Goal: Find specific page/section: Find specific page/section

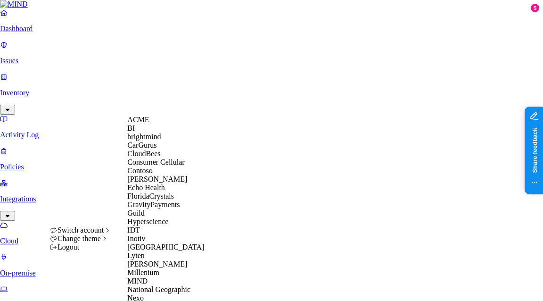
click at [156, 157] on span "CloudBees" at bounding box center [143, 153] width 33 height 8
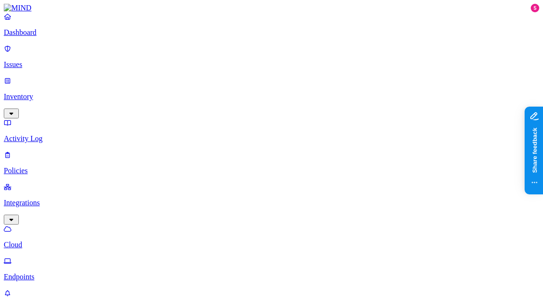
drag, startPoint x: 177, startPoint y: 52, endPoint x: 183, endPoint y: 52, distance: 6.1
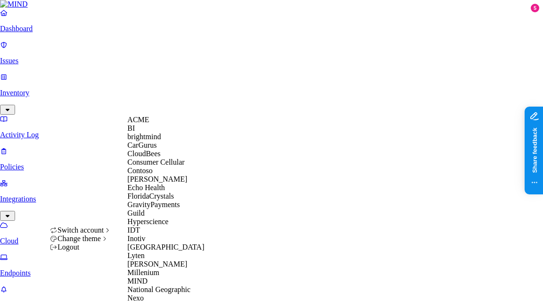
scroll to position [477, 0]
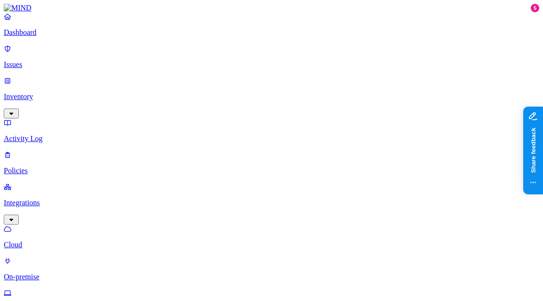
drag, startPoint x: 175, startPoint y: 51, endPoint x: 193, endPoint y: 54, distance: 17.7
drag, startPoint x: 193, startPoint y: 54, endPoint x: 209, endPoint y: 54, distance: 15.5
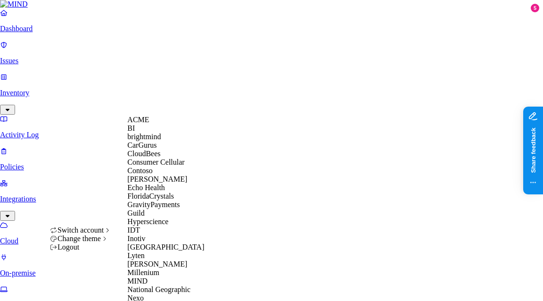
click at [149, 123] on span "ACME" at bounding box center [138, 119] width 22 height 8
